Goal: Information Seeking & Learning: Learn about a topic

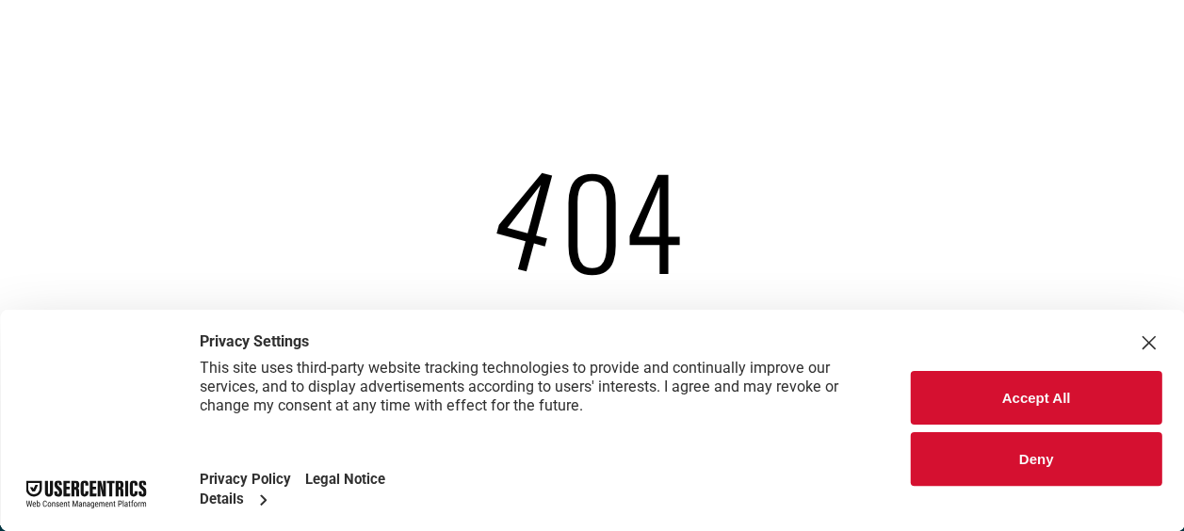
click at [1062, 392] on button "Accept All" at bounding box center [1036, 398] width 250 height 54
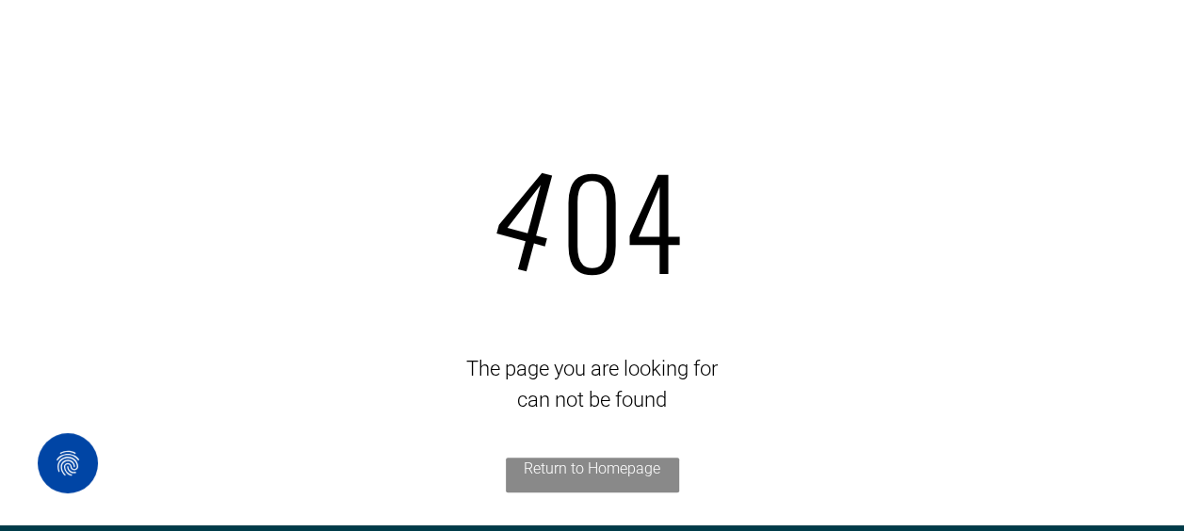
click at [849, 110] on div "4 04 The page you are looking for can not be found Return to Homepage" at bounding box center [592, 262] width 1184 height 525
click at [787, 158] on div "4 04" at bounding box center [592, 219] width 1108 height 184
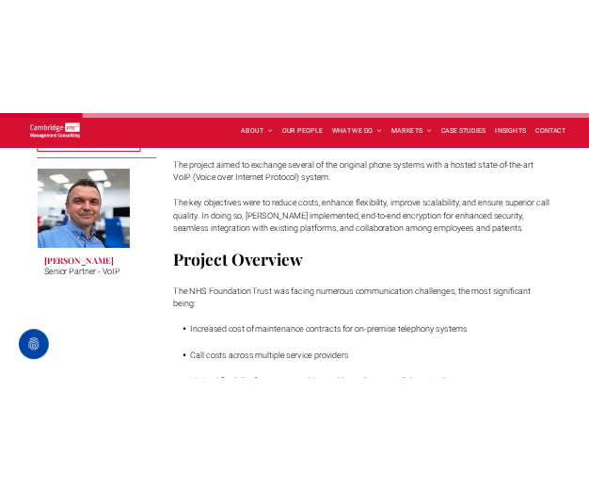
scroll to position [659, 0]
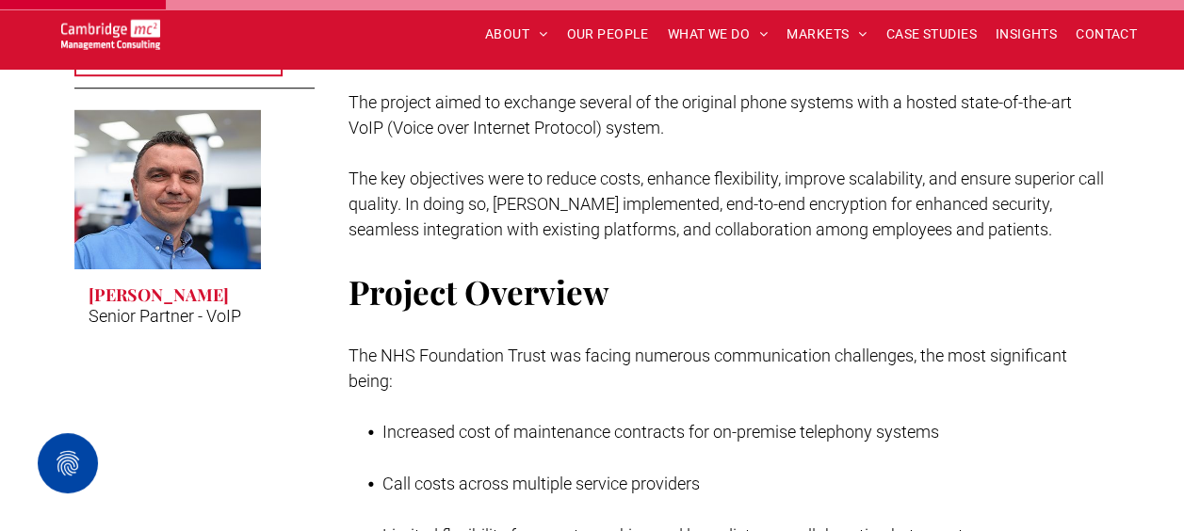
click at [1028, 284] on h2 "Project Overview" at bounding box center [729, 292] width 762 height 50
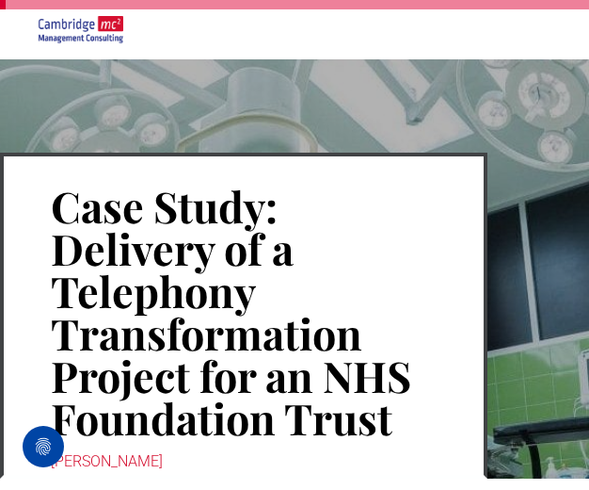
scroll to position [94, 0]
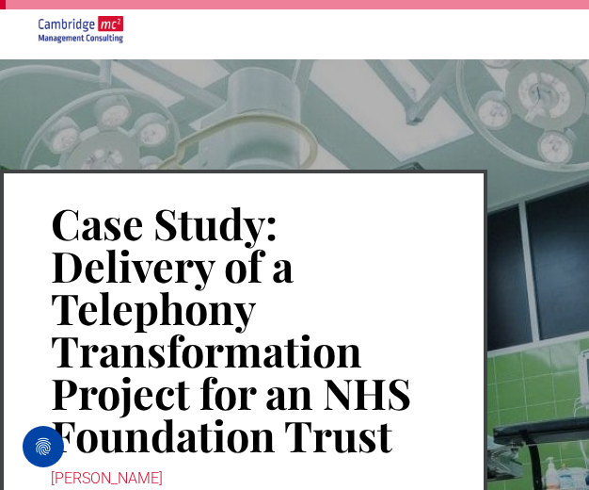
click at [380, 184] on div "Case Study: Delivery of a Telephony Transformation Project for an NHS Foundatio…" at bounding box center [244, 333] width 488 height 326
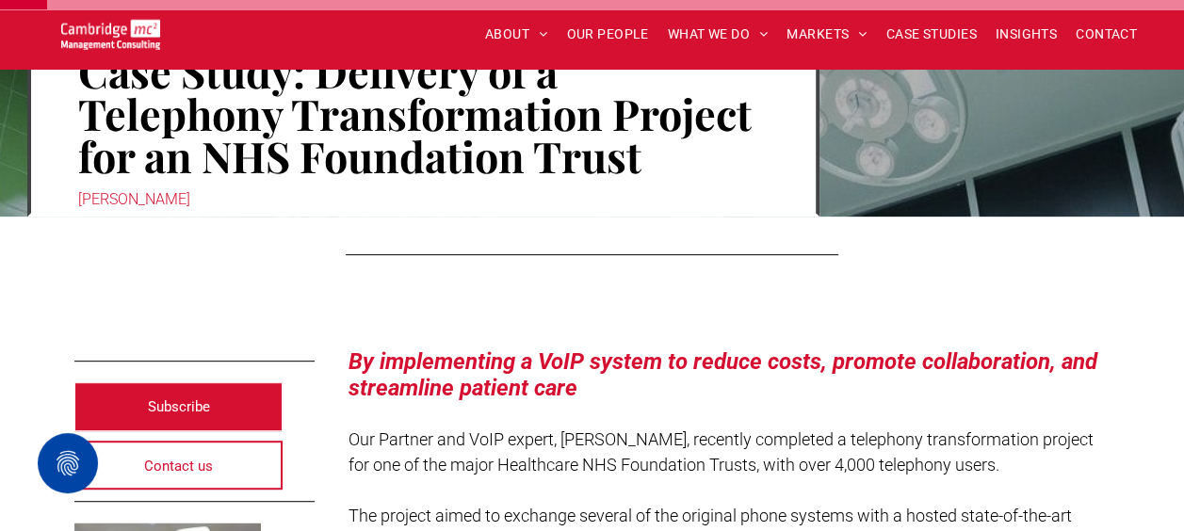
scroll to position [152, 0]
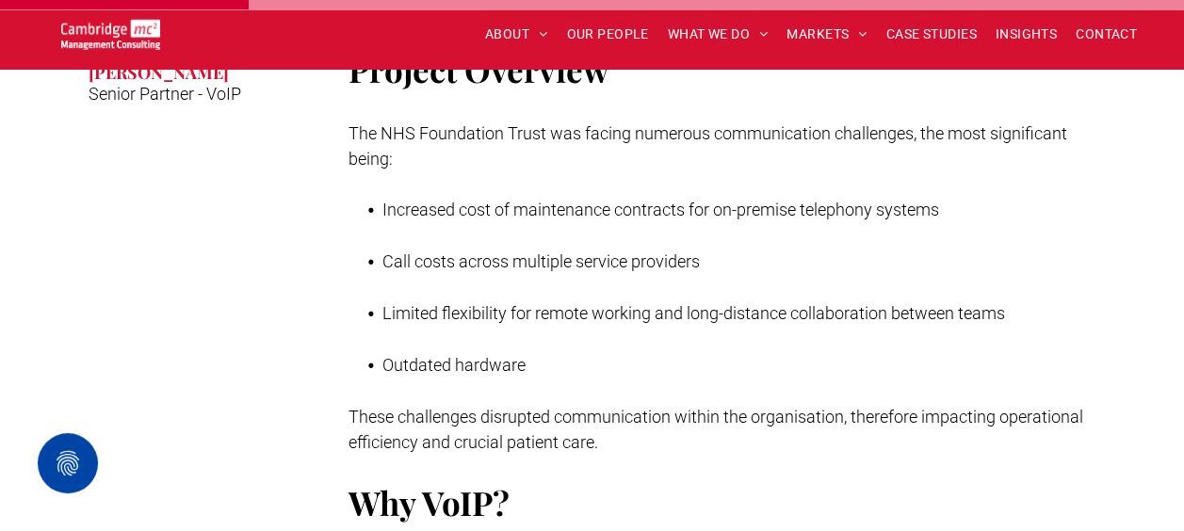
scroll to position [999, 0]
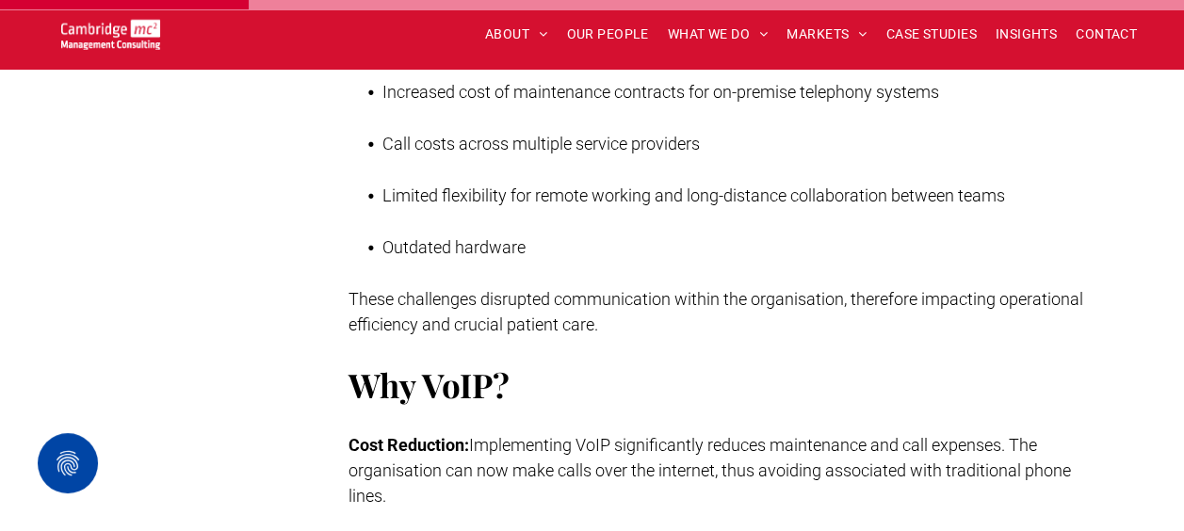
click at [1021, 280] on p at bounding box center [729, 273] width 762 height 25
